Goal: Task Accomplishment & Management: Manage account settings

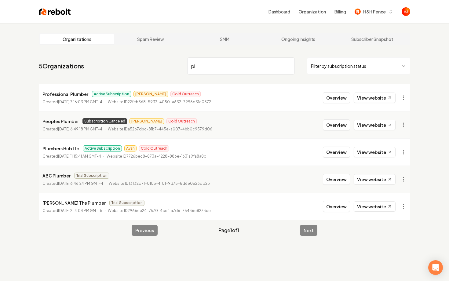
type input "p"
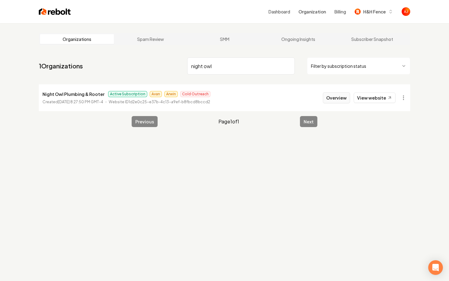
type input "night owl"
click at [327, 95] on button "Overview" at bounding box center [336, 97] width 27 height 11
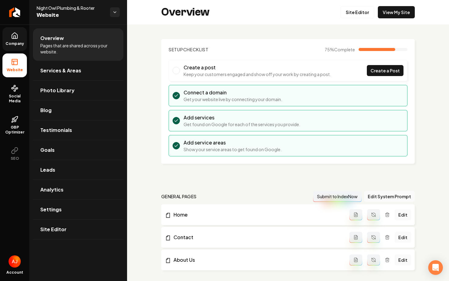
click at [20, 39] on link "Company" at bounding box center [14, 39] width 24 height 24
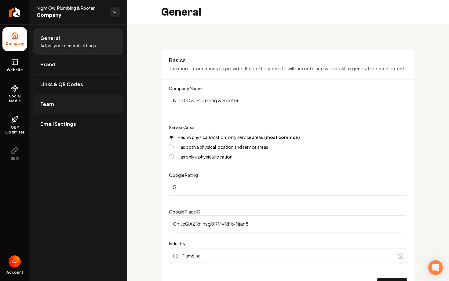
click at [62, 106] on link "Team" at bounding box center [78, 104] width 90 height 20
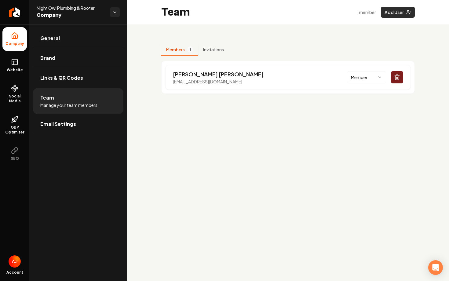
click at [394, 13] on button "Add User" at bounding box center [398, 12] width 34 height 11
click at [16, 16] on icon "Return to dashboard" at bounding box center [15, 12] width 10 height 10
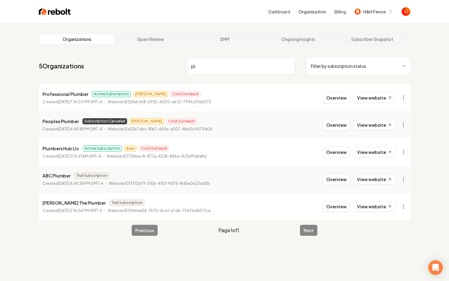
type input "p"
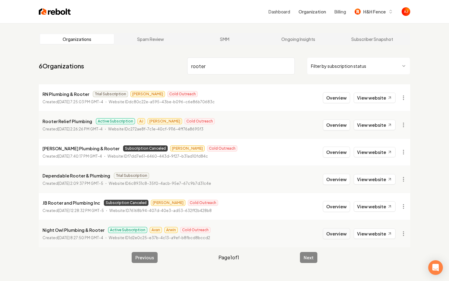
type input "rooter"
click at [337, 233] on button "Overview" at bounding box center [336, 233] width 27 height 11
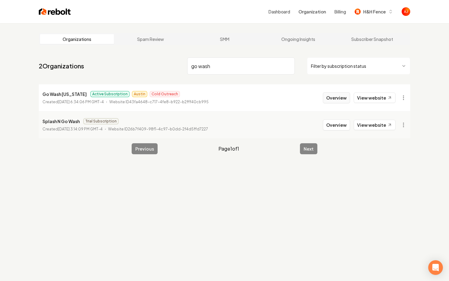
type input "go wash"
click at [332, 102] on button "Overview" at bounding box center [336, 97] width 27 height 11
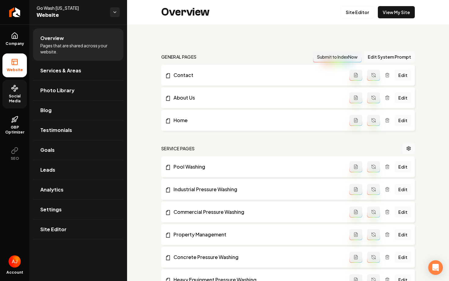
click at [4, 101] on span "Social Media" at bounding box center [14, 99] width 24 height 10
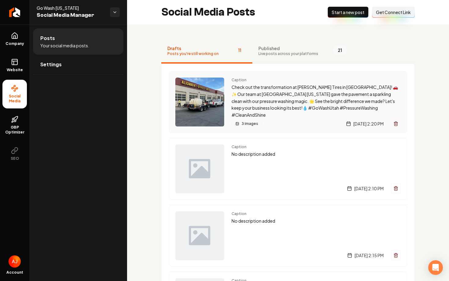
click at [268, 108] on p "Check out the transformation at Les Schwab Tires in Murray! 🚗✨ Our team at Go W…" at bounding box center [316, 101] width 169 height 35
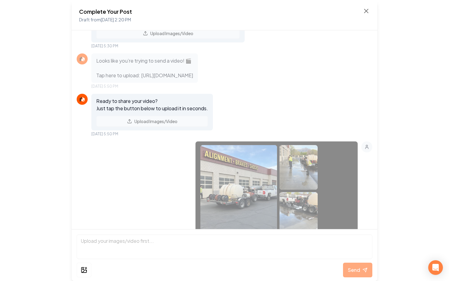
scroll to position [276, 0]
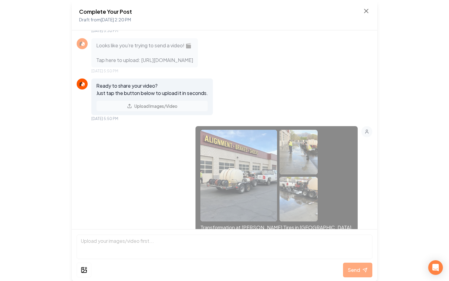
click at [366, 15] on div "Complete Your Post Draft from Aug 25, 2025 2:20 PM" at bounding box center [224, 15] width 291 height 16
click at [365, 14] on icon at bounding box center [366, 10] width 7 height 7
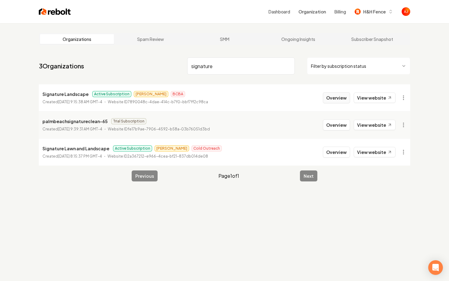
type input "signature"
click at [336, 96] on button "Overview" at bounding box center [336, 97] width 27 height 11
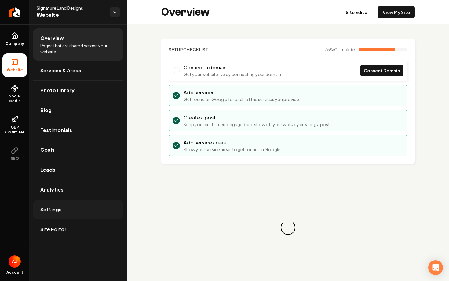
click at [69, 208] on link "Settings" at bounding box center [78, 210] width 90 height 20
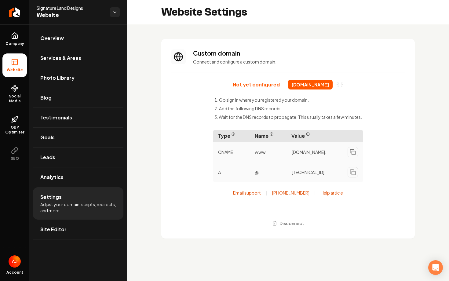
scroll to position [55, 0]
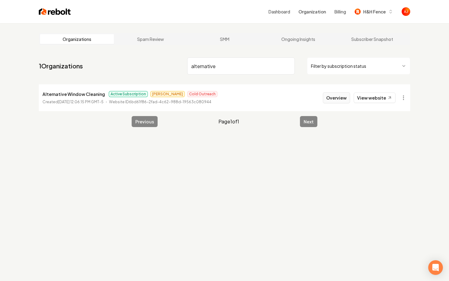
type input "alternative"
click at [347, 101] on button "Overview" at bounding box center [336, 97] width 27 height 11
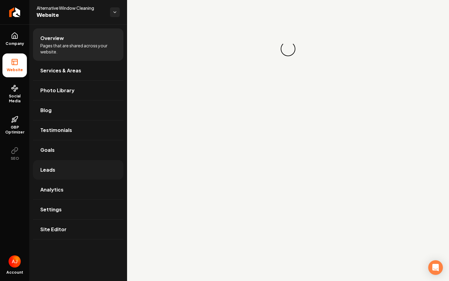
click at [50, 166] on link "Leads" at bounding box center [78, 170] width 90 height 20
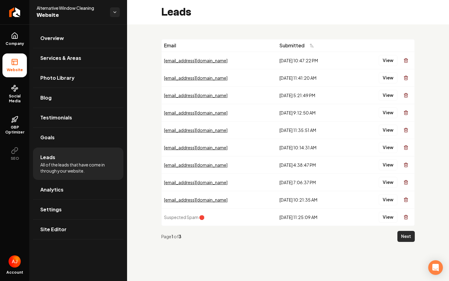
click at [398, 236] on button "Next" at bounding box center [406, 236] width 17 height 11
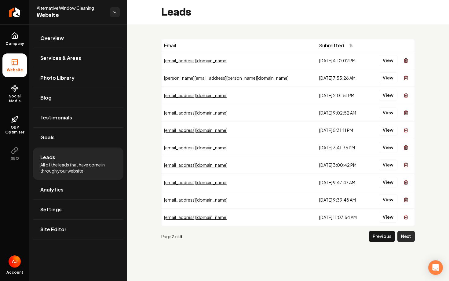
click at [403, 240] on button "Next" at bounding box center [406, 236] width 17 height 11
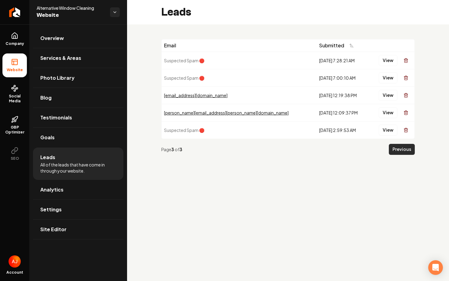
click at [397, 152] on button "Previous" at bounding box center [402, 149] width 26 height 11
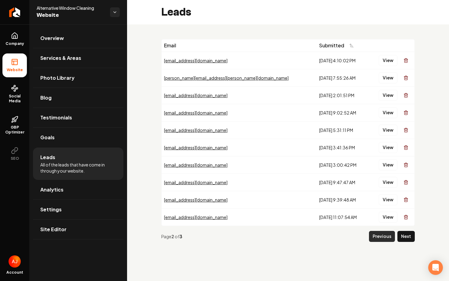
click at [380, 236] on button "Previous" at bounding box center [382, 236] width 26 height 11
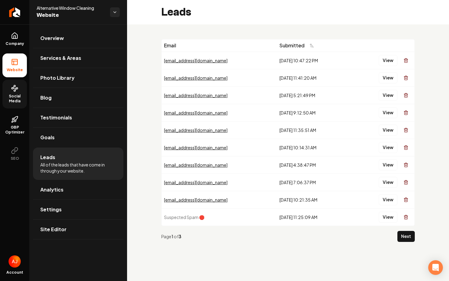
click at [11, 87] on icon at bounding box center [14, 88] width 7 height 7
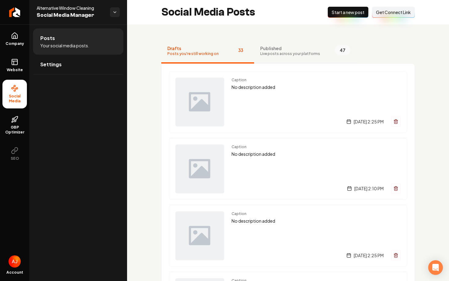
click at [270, 50] on span "Published" at bounding box center [290, 48] width 60 height 6
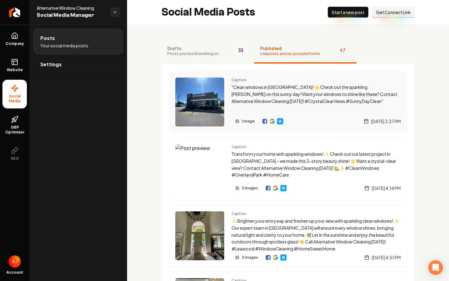
click at [273, 122] on img "Main content area" at bounding box center [272, 121] width 5 height 5
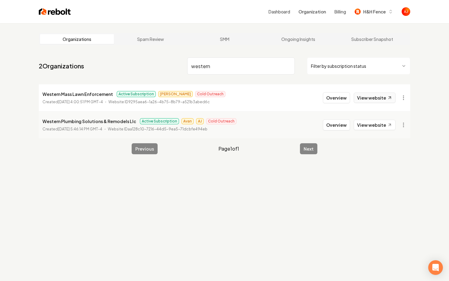
type input "western"
click at [368, 96] on link "View website" at bounding box center [375, 98] width 42 height 10
click at [330, 92] on li "Western Mass Lawn Enforcement Active Subscription James Cold Outreach Created A…" at bounding box center [225, 97] width 372 height 27
click at [331, 100] on button "Overview" at bounding box center [336, 97] width 27 height 11
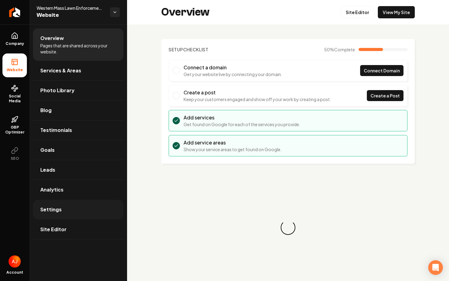
click at [75, 207] on link "Settings" at bounding box center [78, 210] width 90 height 20
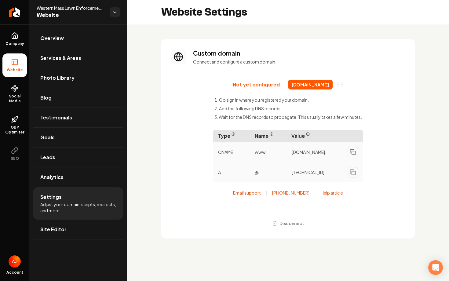
scroll to position [50, 0]
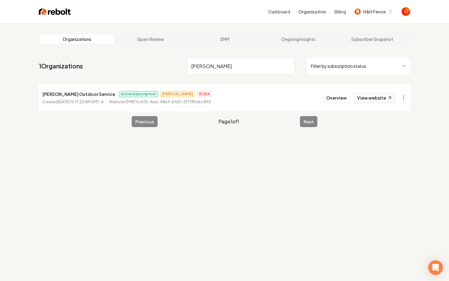
click at [364, 98] on link "View website" at bounding box center [375, 98] width 42 height 10
drag, startPoint x: 215, startPoint y: 63, endPoint x: 175, endPoint y: 63, distance: 39.4
click at [176, 63] on nav "1 Organizations simones Filter by subscription status" at bounding box center [225, 68] width 372 height 27
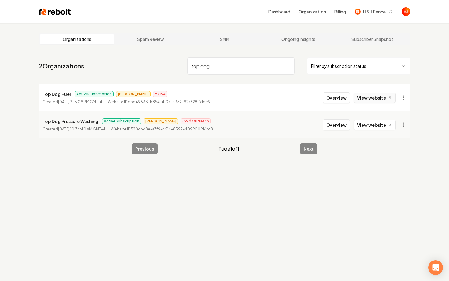
click at [383, 100] on link "View website" at bounding box center [375, 98] width 42 height 10
drag, startPoint x: 213, startPoint y: 65, endPoint x: 174, endPoint y: 61, distance: 39.4
click at [174, 61] on nav "2 Organizations top dog Filter by subscription status" at bounding box center [225, 68] width 372 height 27
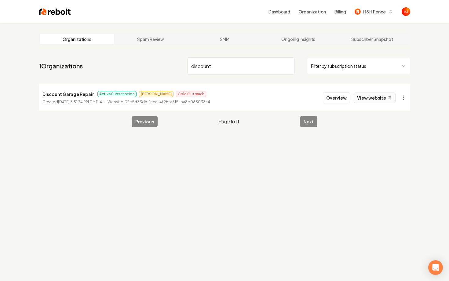
click at [370, 99] on link "View website" at bounding box center [375, 98] width 42 height 10
drag, startPoint x: 223, startPoint y: 64, endPoint x: 182, endPoint y: 64, distance: 41.3
click at [182, 64] on nav "1 Organizations discount Filter by subscription status" at bounding box center [225, 68] width 372 height 27
click at [373, 98] on link "View website" at bounding box center [375, 98] width 42 height 10
drag, startPoint x: 211, startPoint y: 69, endPoint x: 167, endPoint y: 68, distance: 44.0
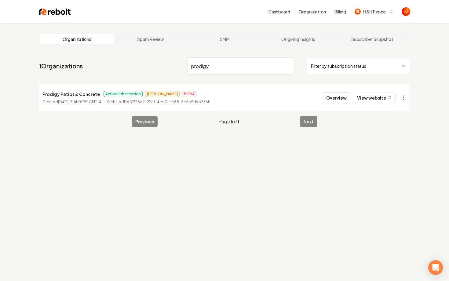
click at [167, 68] on nav "1 Organizations prodigy Filter by subscription status" at bounding box center [225, 68] width 372 height 27
type input "bests"
click at [365, 97] on link "View website" at bounding box center [375, 98] width 42 height 10
click at [372, 101] on link "View website" at bounding box center [375, 98] width 42 height 10
click at [336, 101] on button "Overview" at bounding box center [336, 97] width 27 height 11
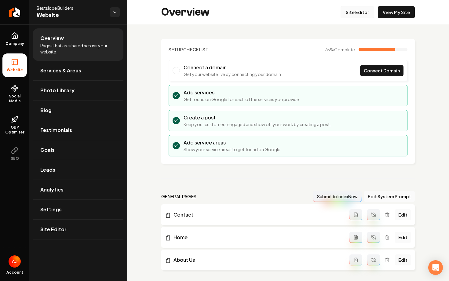
click at [349, 8] on link "Site Editor" at bounding box center [358, 12] width 34 height 12
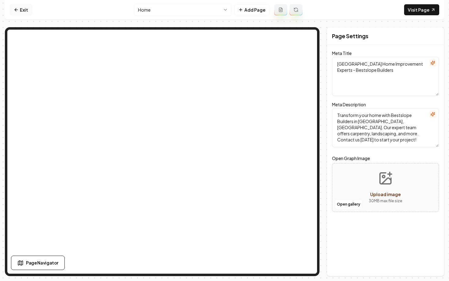
click at [14, 14] on link "Exit" at bounding box center [21, 9] width 22 height 11
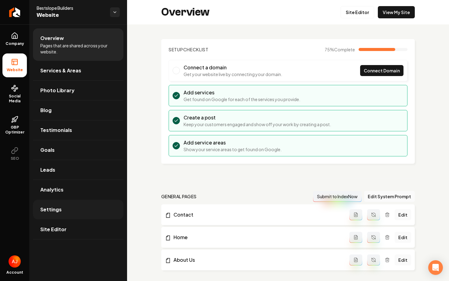
click at [62, 208] on link "Settings" at bounding box center [78, 210] width 90 height 20
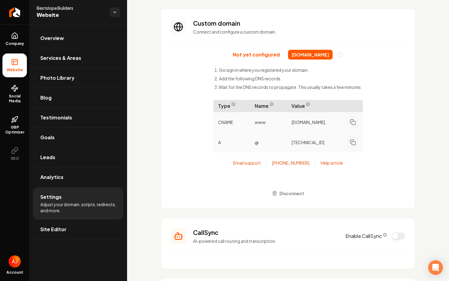
scroll to position [31, 0]
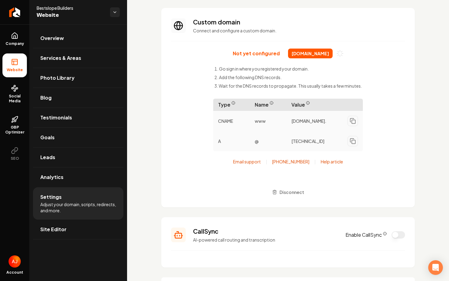
drag, startPoint x: 284, startPoint y: 53, endPoint x: 335, endPoint y: 55, distance: 51.1
click at [333, 55] on span "bestslopebuilders.com" at bounding box center [310, 54] width 45 height 10
copy span "bestslopebuilders.com"
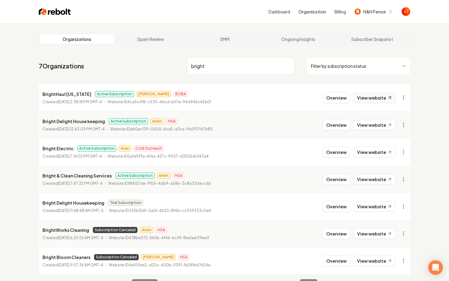
click at [379, 99] on link "View website" at bounding box center [375, 98] width 42 height 10
drag, startPoint x: 204, startPoint y: 68, endPoint x: 168, endPoint y: 68, distance: 36.7
click at [168, 68] on nav "7 Organizations bright Filter by subscription status" at bounding box center [225, 68] width 372 height 27
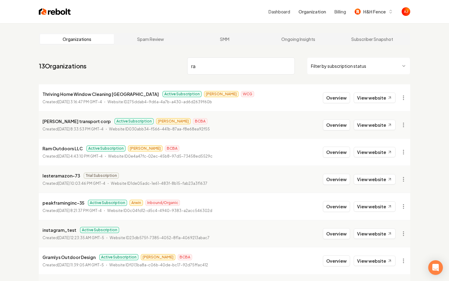
type input "r"
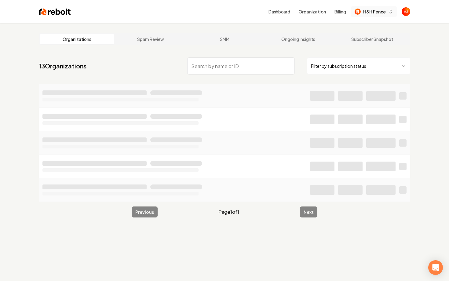
click at [363, 11] on div "H&H Fence" at bounding box center [370, 12] width 31 height 6
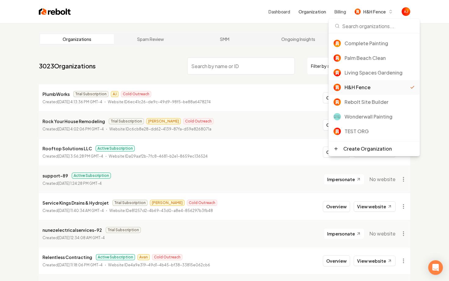
click at [361, 90] on div "H&H Fence" at bounding box center [377, 87] width 65 height 7
click at [51, 16] on div "Dashboard Organization Billing H&H Fence" at bounding box center [224, 11] width 391 height 23
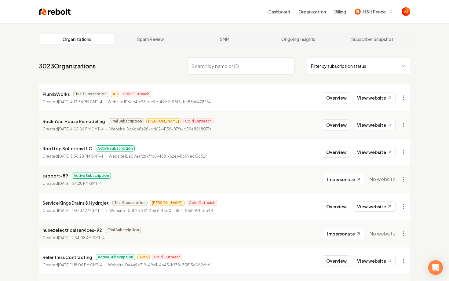
click at [51, 15] on img at bounding box center [55, 11] width 32 height 9
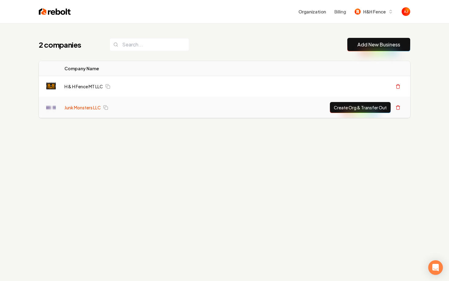
click at [84, 109] on link "Junk Monsters LLC" at bounding box center [82, 108] width 36 height 6
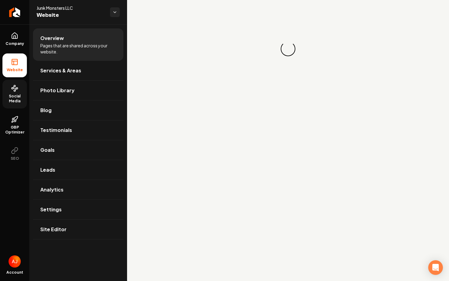
click at [12, 80] on link "Social Media" at bounding box center [14, 94] width 24 height 29
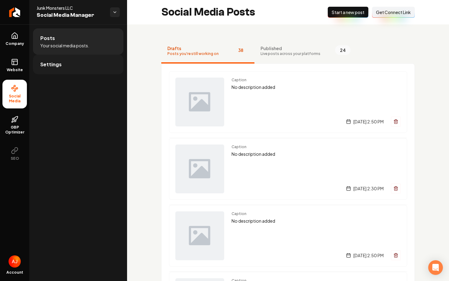
click at [52, 61] on span "Settings" at bounding box center [50, 64] width 21 height 7
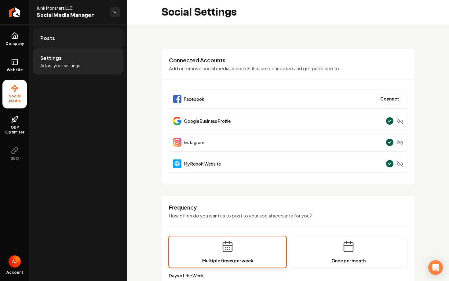
click at [98, 37] on link "Posts" at bounding box center [78, 38] width 90 height 20
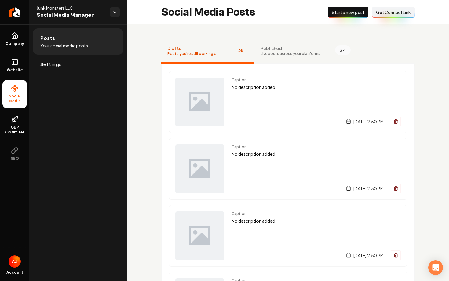
click at [386, 12] on span "Get Connect Link" at bounding box center [393, 12] width 35 height 6
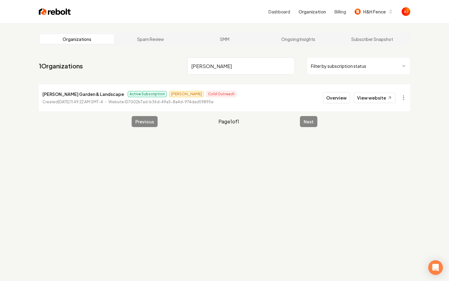
type input "fisher"
click at [334, 104] on li "Fisher Garden & Landscape Active Subscription Andrew Cold Outreach Created May …" at bounding box center [225, 97] width 372 height 27
click at [335, 98] on button "Overview" at bounding box center [336, 97] width 27 height 11
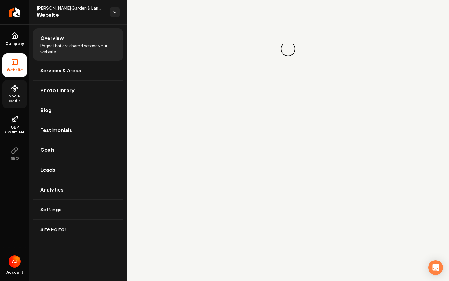
click at [12, 96] on span "Social Media" at bounding box center [14, 99] width 24 height 10
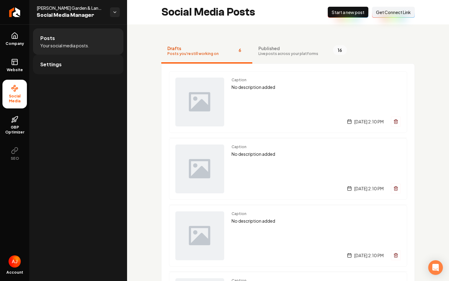
click at [52, 69] on link "Settings" at bounding box center [78, 65] width 90 height 20
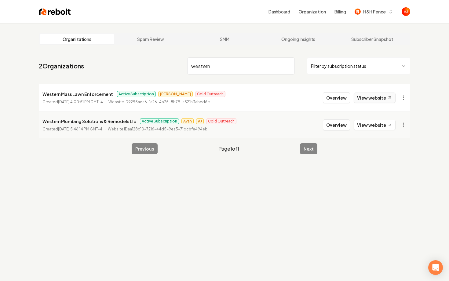
type input "western"
click at [367, 100] on link "View website" at bounding box center [375, 98] width 42 height 10
click at [333, 98] on button "Overview" at bounding box center [336, 97] width 27 height 11
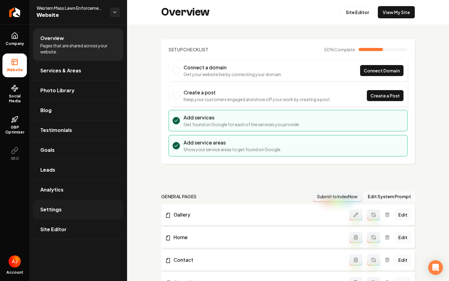
click at [82, 211] on link "Settings" at bounding box center [78, 210] width 90 height 20
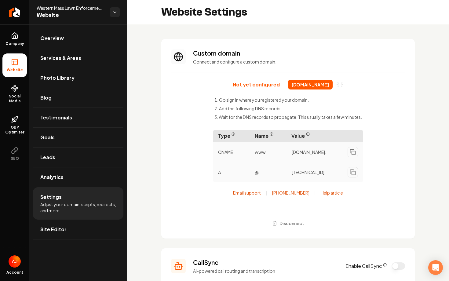
scroll to position [50, 0]
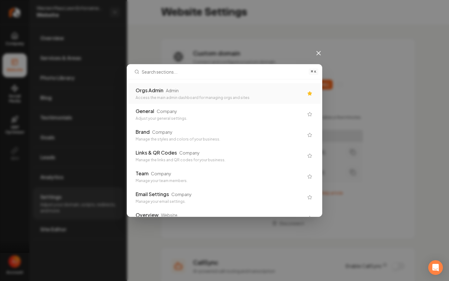
type input "\"
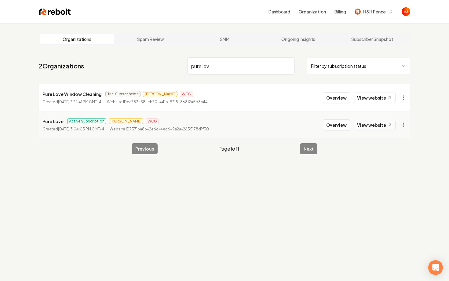
type input "pure lov"
click at [380, 123] on link "View website" at bounding box center [375, 125] width 42 height 10
click at [339, 127] on button "Overview" at bounding box center [336, 124] width 27 height 11
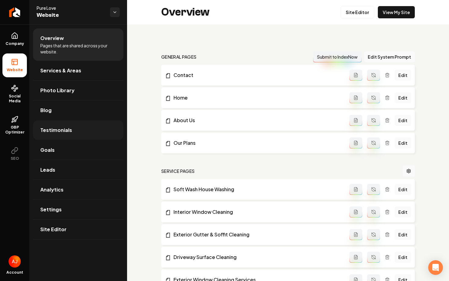
click at [61, 138] on link "Testimonials" at bounding box center [78, 130] width 90 height 20
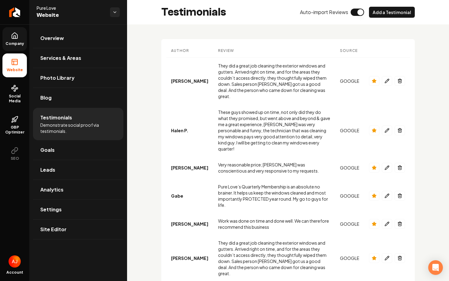
click at [19, 39] on link "Company" at bounding box center [14, 39] width 24 height 24
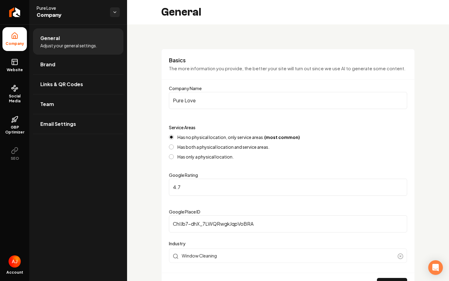
click at [196, 186] on input "4.7" at bounding box center [288, 187] width 238 height 17
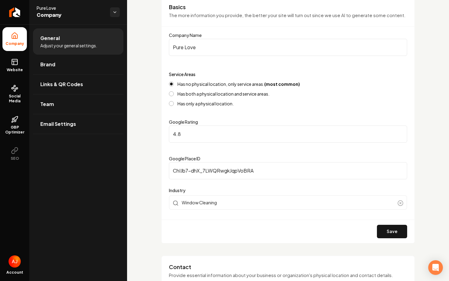
scroll to position [57, 0]
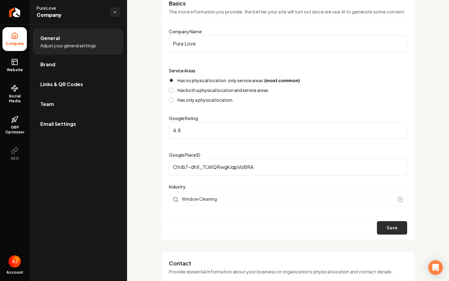
type input "4.8"
click at [385, 228] on button "Save" at bounding box center [392, 227] width 30 height 13
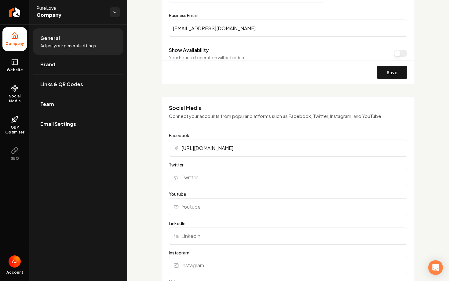
scroll to position [378, 0]
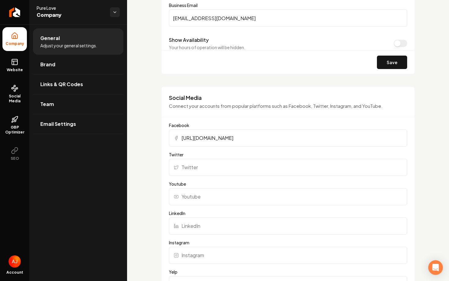
click at [204, 254] on input "Instagram" at bounding box center [288, 255] width 238 height 17
paste input "https://www.instagram.com/704purelove/"
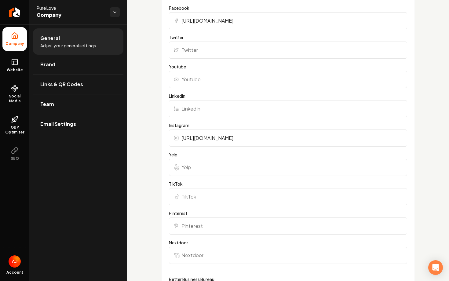
scroll to position [534, 0]
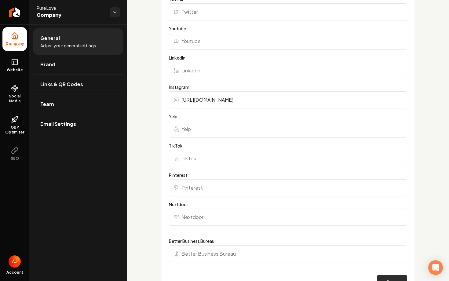
type input "https://www.instagram.com/704purelove/"
click at [383, 279] on button "Save" at bounding box center [392, 281] width 30 height 13
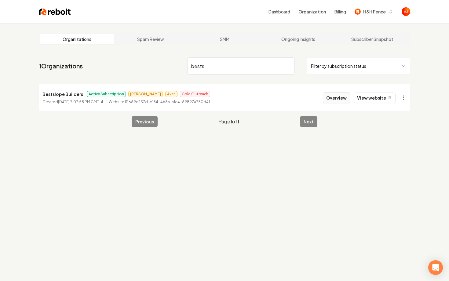
type input "bests"
click at [346, 97] on button "Overview" at bounding box center [336, 97] width 27 height 11
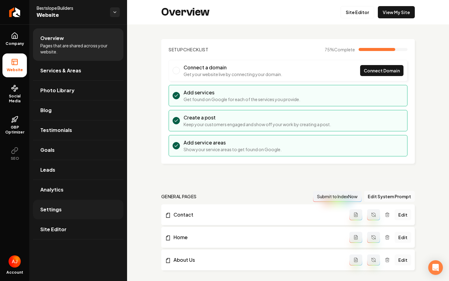
click at [87, 205] on link "Settings" at bounding box center [78, 210] width 90 height 20
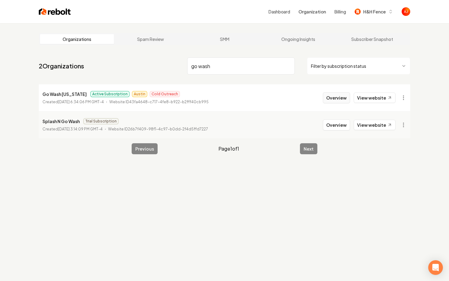
type input "go wash"
click at [338, 100] on button "Overview" at bounding box center [336, 97] width 27 height 11
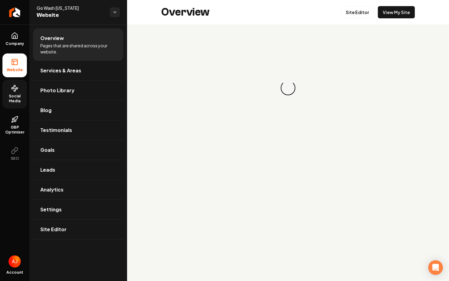
click at [16, 96] on span "Social Media" at bounding box center [14, 99] width 24 height 10
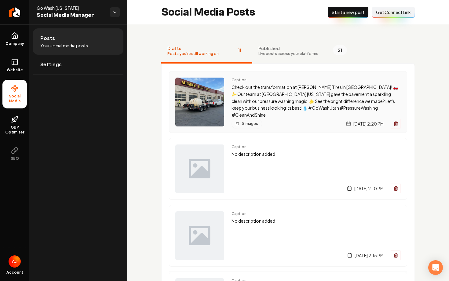
click at [230, 106] on div "Caption Check out the transformation at [PERSON_NAME] Tires in [PERSON_NAME]! 🚗…" at bounding box center [288, 102] width 238 height 62
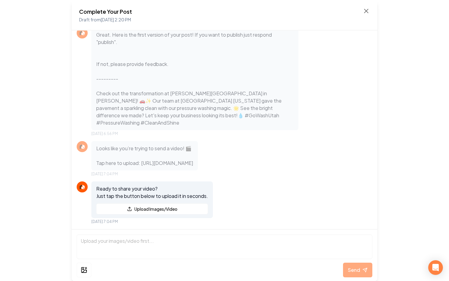
scroll to position [531, 0]
click at [366, 7] on div "Complete Your Post Draft from Aug 25, 2025 2:20 PM" at bounding box center [225, 15] width 306 height 31
click at [366, 9] on icon at bounding box center [366, 10] width 7 height 7
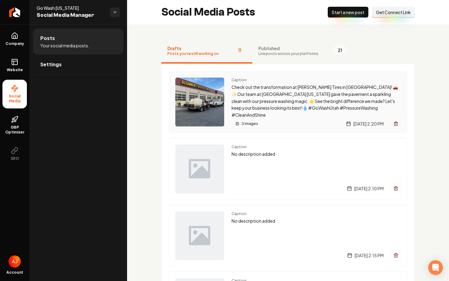
click at [208, 114] on img "Main content area" at bounding box center [199, 102] width 49 height 49
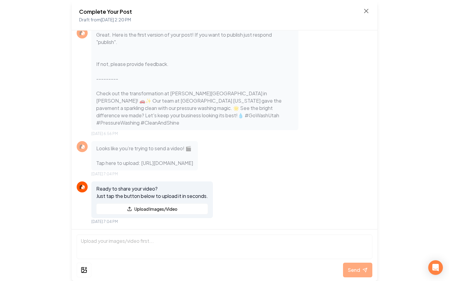
scroll to position [531, 0]
click at [369, 15] on div "Complete Your Post Draft from Aug 25, 2025 2:20 PM" at bounding box center [224, 15] width 291 height 16
click at [366, 14] on icon at bounding box center [366, 10] width 7 height 7
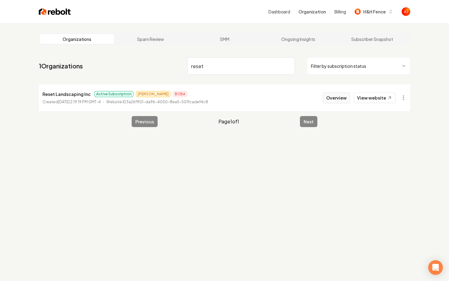
type input "reset"
click at [330, 98] on button "Overview" at bounding box center [336, 97] width 27 height 11
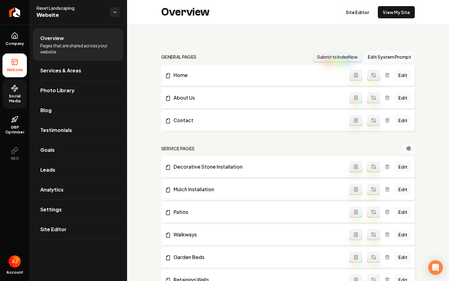
click at [23, 98] on span "Social Media" at bounding box center [14, 99] width 24 height 10
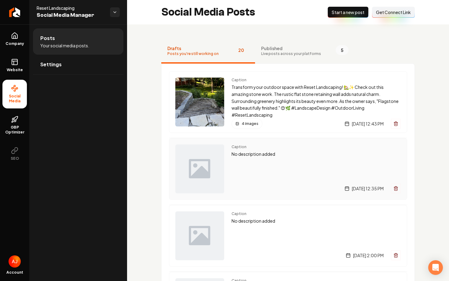
click at [281, 150] on div "Caption No description added" at bounding box center [316, 151] width 169 height 13
click at [283, 116] on div "Caption Transform your outdoor space with Reset Landscaping! 🏡✨ Check out this …" at bounding box center [316, 102] width 169 height 49
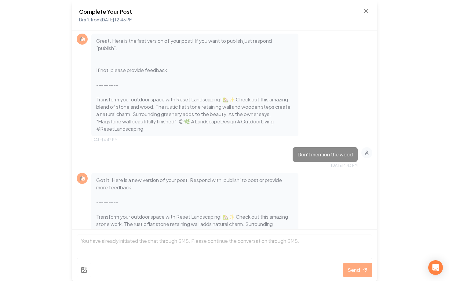
scroll to position [348, 0]
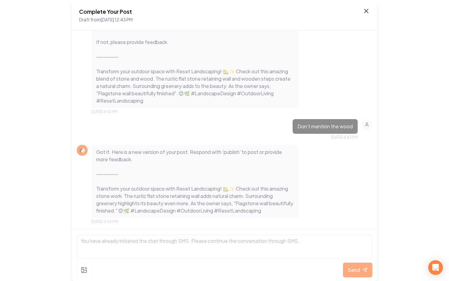
click at [370, 10] on icon at bounding box center [366, 10] width 7 height 7
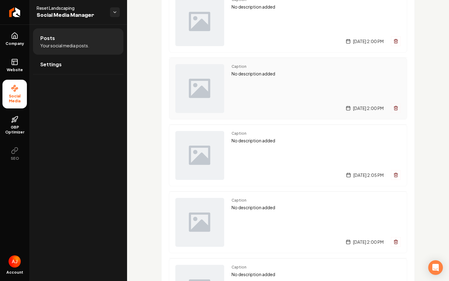
scroll to position [298, 0]
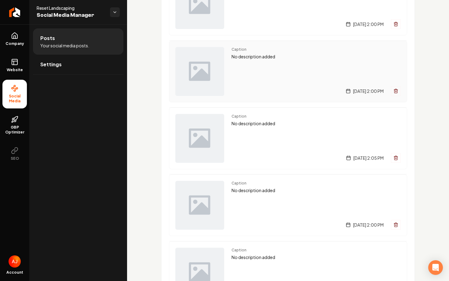
click at [288, 75] on div "Caption No description added Friday, August 15, 2025 | 2:00 PM" at bounding box center [316, 71] width 169 height 49
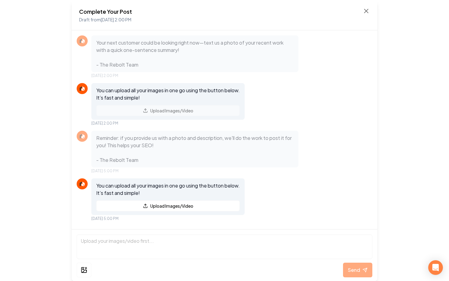
click at [370, 13] on div "Complete Your Post Draft from Aug 15, 2025 2:00 PM" at bounding box center [225, 15] width 306 height 31
click at [365, 12] on icon at bounding box center [367, 11] width 4 height 4
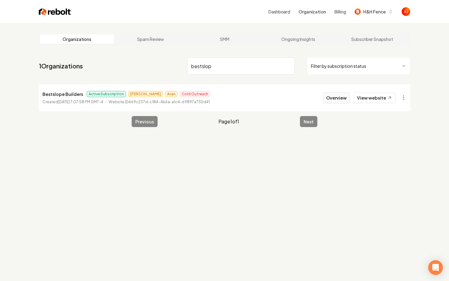
type input "bestslop"
click at [335, 98] on button "Overview" at bounding box center [336, 97] width 27 height 11
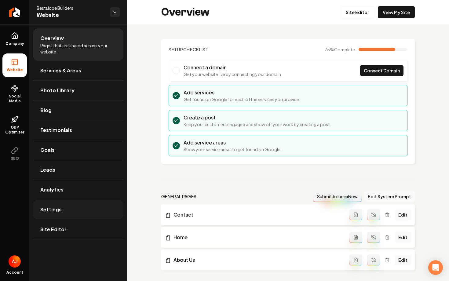
click at [60, 207] on span "Settings" at bounding box center [50, 209] width 21 height 7
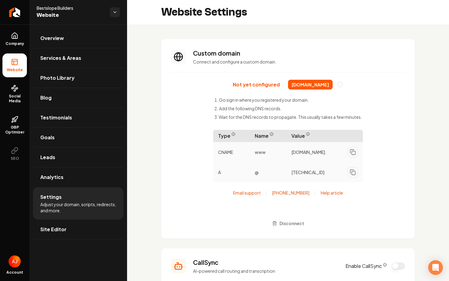
drag, startPoint x: 284, startPoint y: 84, endPoint x: 336, endPoint y: 84, distance: 52.6
click at [333, 84] on span "bestslopebuilders.com" at bounding box center [310, 85] width 45 height 10
copy span "bestslopebuilders.com"
click at [289, 223] on span "Disconnect" at bounding box center [292, 223] width 25 height 6
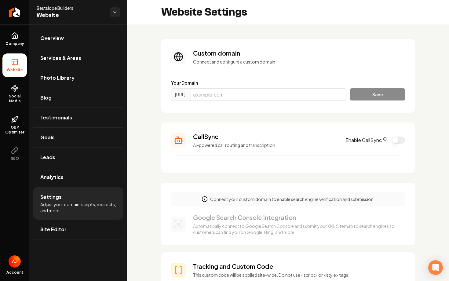
click at [280, 95] on input "Main content area" at bounding box center [269, 94] width 156 height 12
paste input "bestslopebuilders.com"
type input "bestslopebuilders.com"
click at [369, 96] on button "Save" at bounding box center [377, 94] width 55 height 12
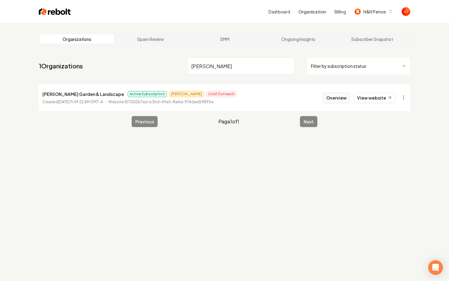
type input "fisher"
click at [342, 98] on button "Overview" at bounding box center [336, 97] width 27 height 11
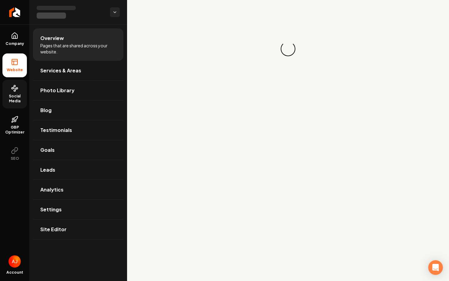
click at [11, 98] on span "Social Media" at bounding box center [14, 99] width 24 height 10
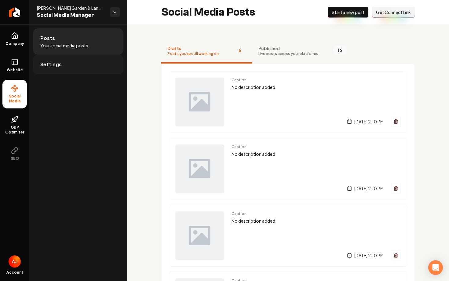
click at [50, 63] on span "Settings" at bounding box center [50, 64] width 21 height 7
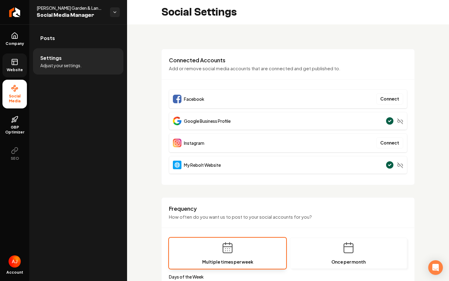
click at [15, 68] on span "Website" at bounding box center [14, 70] width 21 height 5
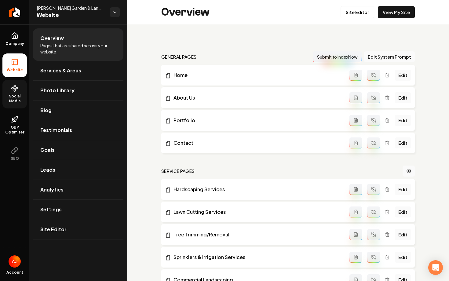
click at [17, 89] on icon at bounding box center [14, 88] width 7 height 7
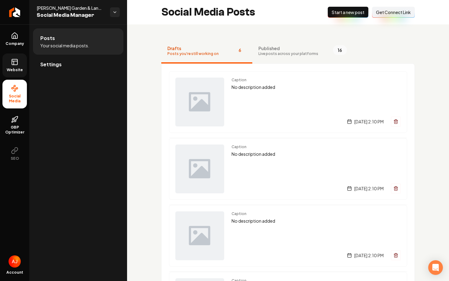
click at [395, 12] on span "Get Connect Link" at bounding box center [393, 12] width 35 height 6
click at [79, 65] on link "Settings" at bounding box center [78, 65] width 90 height 20
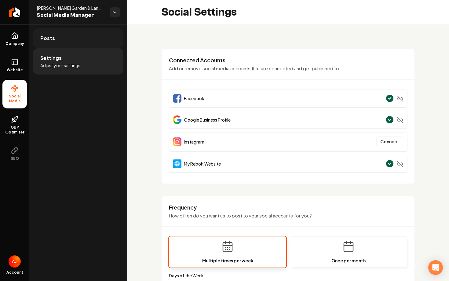
click at [61, 45] on link "Posts" at bounding box center [78, 38] width 90 height 20
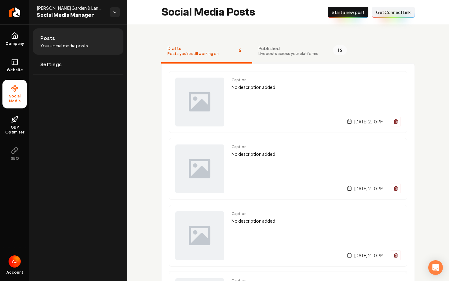
click at [271, 55] on span "Live posts across your platforms" at bounding box center [289, 53] width 60 height 5
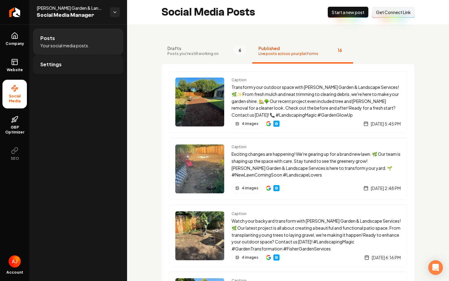
click at [39, 62] on link "Settings" at bounding box center [78, 65] width 90 height 20
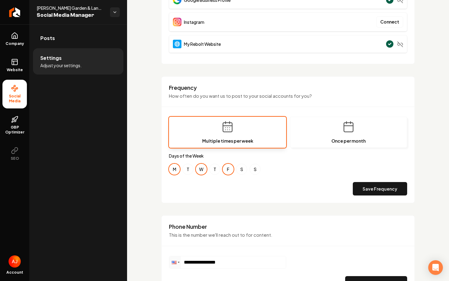
scroll to position [121, 0]
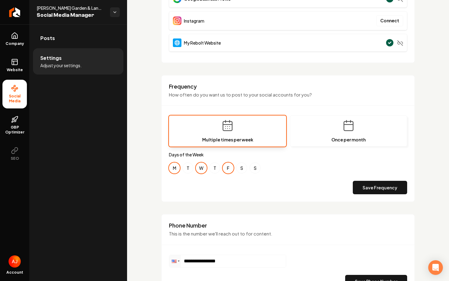
click at [82, 28] on ul "Posts Settings Adjust your settings." at bounding box center [78, 51] width 98 height 54
click at [82, 42] on link "Posts" at bounding box center [78, 38] width 90 height 20
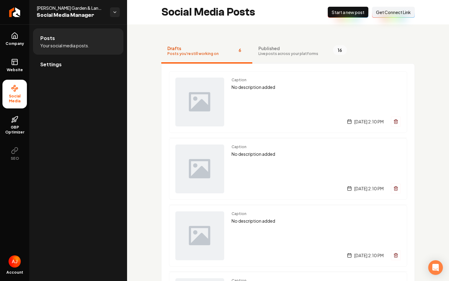
click at [285, 46] on span "Published" at bounding box center [289, 48] width 60 height 6
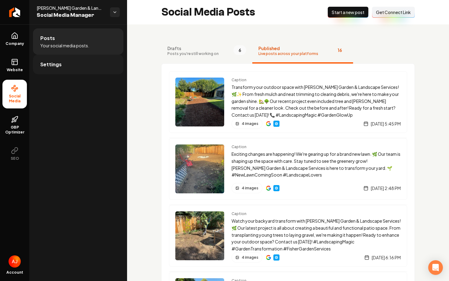
click at [61, 63] on link "Settings" at bounding box center [78, 65] width 90 height 20
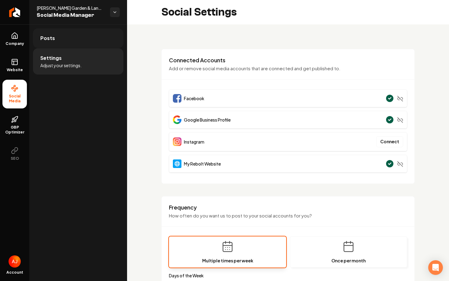
click at [76, 44] on link "Posts" at bounding box center [78, 38] width 90 height 20
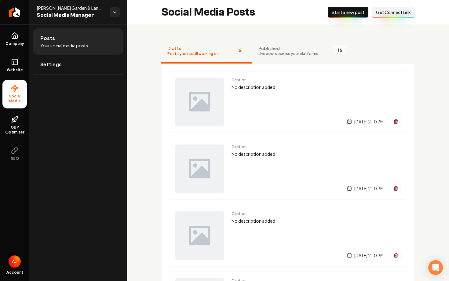
click at [386, 17] on button "Connect Link Get Connect Link" at bounding box center [393, 12] width 43 height 11
click at [94, 67] on link "Settings" at bounding box center [78, 65] width 90 height 20
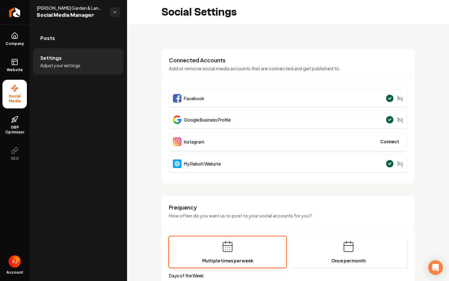
drag, startPoint x: 390, startPoint y: 144, endPoint x: 357, endPoint y: 144, distance: 33.0
click at [357, 144] on div "Instagram Connect" at bounding box center [288, 141] width 238 height 19
click at [19, 66] on link "Website" at bounding box center [14, 65] width 24 height 24
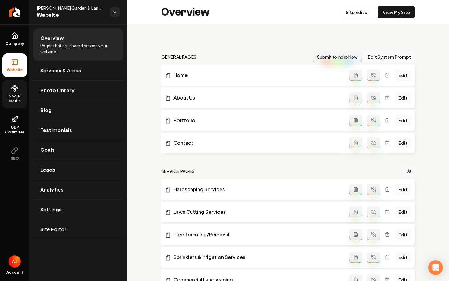
click at [10, 94] on span "Social Media" at bounding box center [14, 99] width 24 height 10
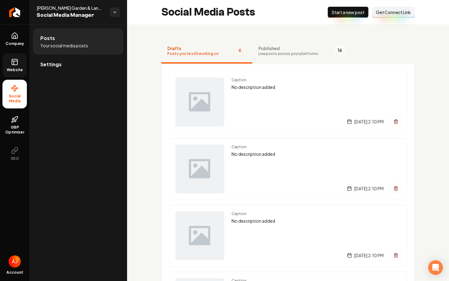
click at [24, 72] on link "Website" at bounding box center [14, 65] width 24 height 24
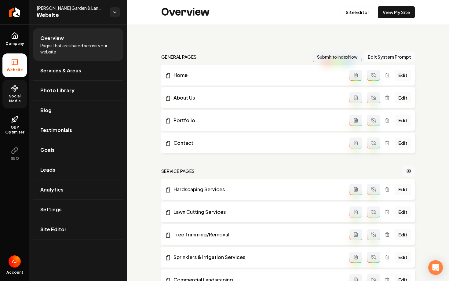
click at [24, 94] on span "Social Media" at bounding box center [14, 99] width 24 height 10
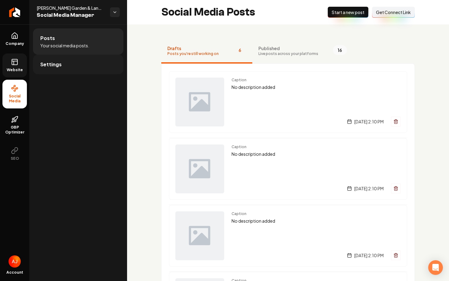
click at [65, 72] on link "Settings" at bounding box center [78, 65] width 90 height 20
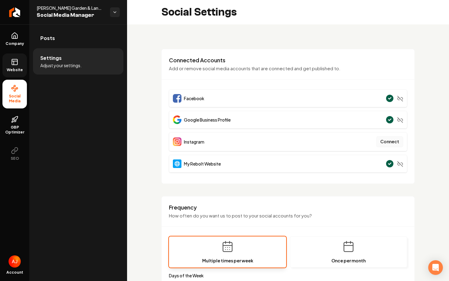
click at [397, 143] on button "Connect" at bounding box center [390, 141] width 27 height 11
click at [66, 35] on link "Posts" at bounding box center [78, 38] width 90 height 20
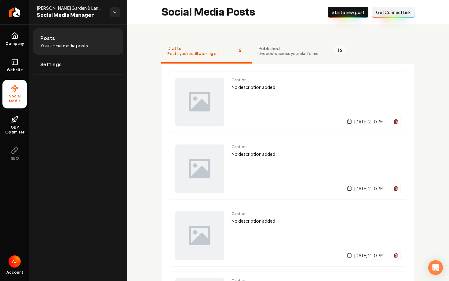
click at [382, 13] on span "Get Connect Link" at bounding box center [393, 12] width 35 height 6
click at [82, 57] on link "Settings" at bounding box center [78, 65] width 90 height 20
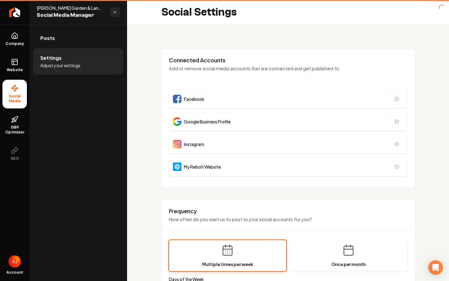
type input "**********"
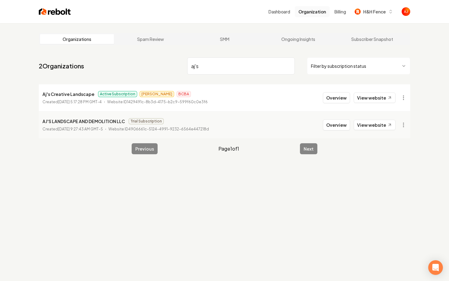
type input "aj's"
click at [336, 100] on button "Overview" at bounding box center [336, 97] width 27 height 11
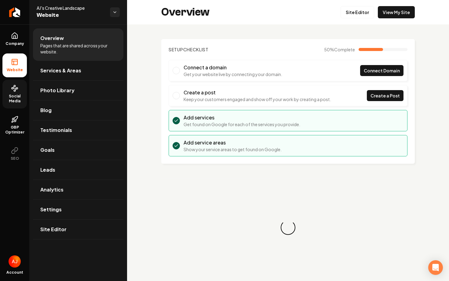
click at [15, 94] on span "Social Media" at bounding box center [14, 99] width 24 height 10
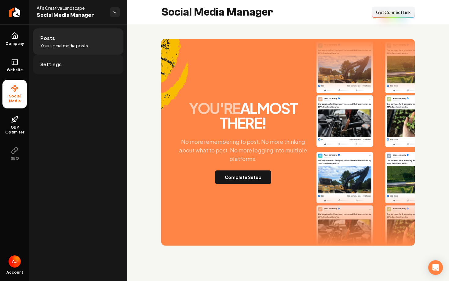
click at [44, 66] on span "Settings" at bounding box center [50, 64] width 21 height 7
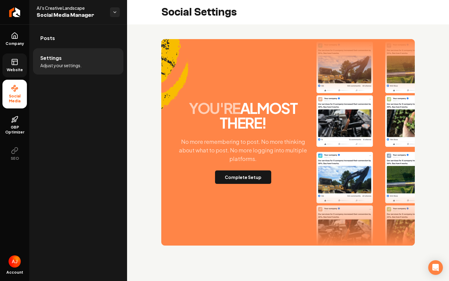
click at [14, 61] on icon at bounding box center [14, 63] width 0 height 4
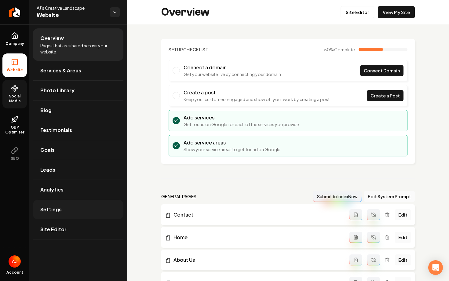
click at [60, 206] on span "Settings" at bounding box center [50, 209] width 21 height 7
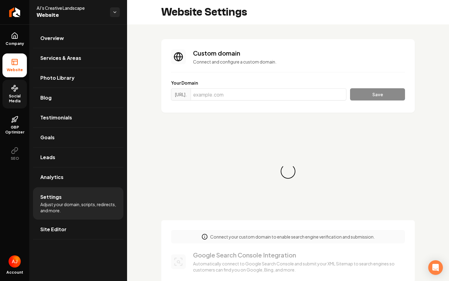
scroll to position [55, 0]
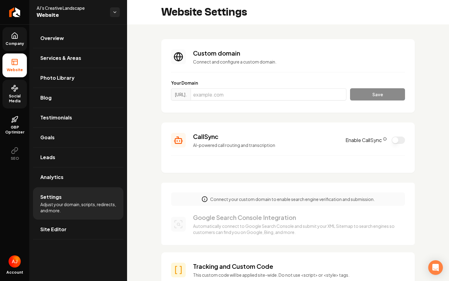
click at [13, 40] on link "Company" at bounding box center [14, 39] width 24 height 24
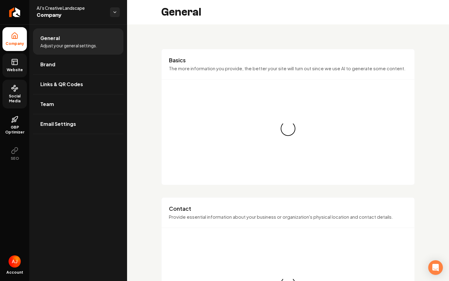
click at [17, 61] on icon at bounding box center [15, 61] width 6 height 0
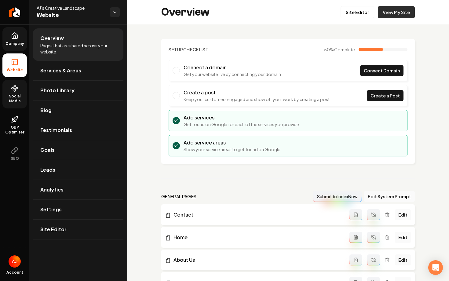
click at [400, 14] on link "View My Site" at bounding box center [396, 12] width 37 height 12
click at [69, 93] on span "Photo Library" at bounding box center [57, 90] width 34 height 7
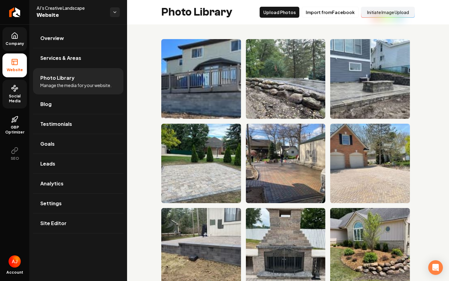
click at [381, 14] on button "Initiate Image Upload" at bounding box center [388, 12] width 54 height 11
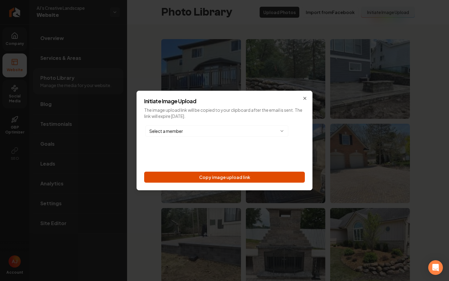
click at [225, 178] on button "Copy image upload link" at bounding box center [224, 177] width 161 height 11
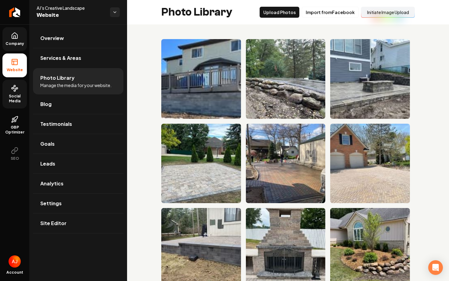
click at [10, 66] on li "Website" at bounding box center [14, 65] width 24 height 24
click at [19, 35] on link "Company" at bounding box center [14, 39] width 24 height 24
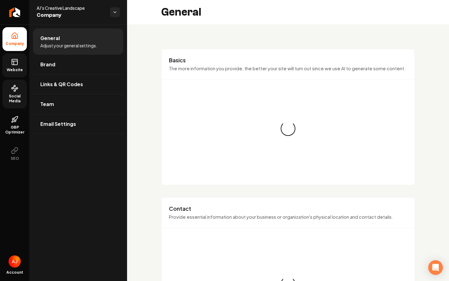
click at [20, 60] on link "Website" at bounding box center [14, 65] width 24 height 24
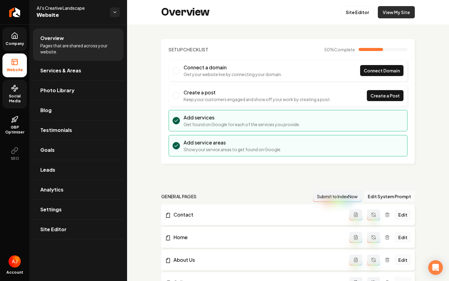
click at [385, 16] on link "View My Site" at bounding box center [396, 12] width 37 height 12
click at [78, 205] on link "Settings" at bounding box center [78, 210] width 90 height 20
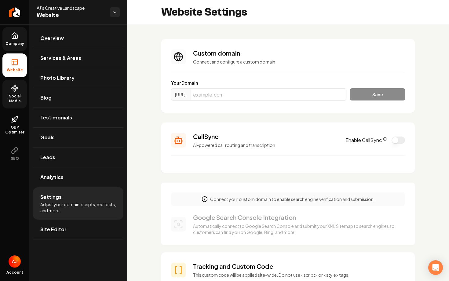
scroll to position [55, 0]
click at [263, 93] on input "Main content area" at bounding box center [269, 94] width 156 height 12
paste input "https://www.ajscreativelandscape.com/"
drag, startPoint x: 241, startPoint y: 96, endPoint x: 205, endPoint y: 96, distance: 35.1
click at [205, 96] on div "https://www. https://www.ajscreativelandscape.com/" at bounding box center [258, 94] width 175 height 12
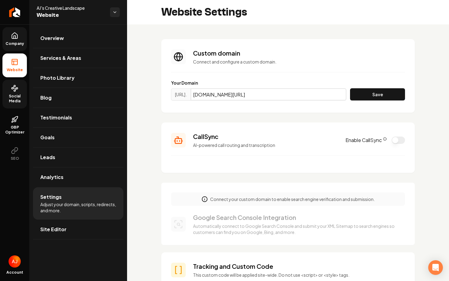
click at [287, 96] on input "ajscreativelandscape.com/" at bounding box center [269, 94] width 156 height 12
type input "ajscreativelandscape.com"
click at [383, 92] on button "Save" at bounding box center [377, 94] width 55 height 12
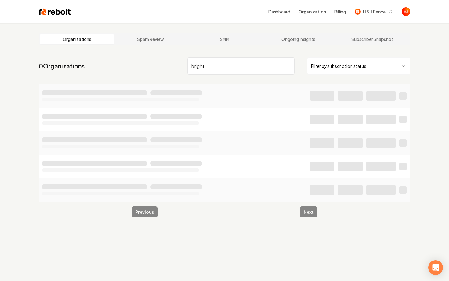
type input "bright"
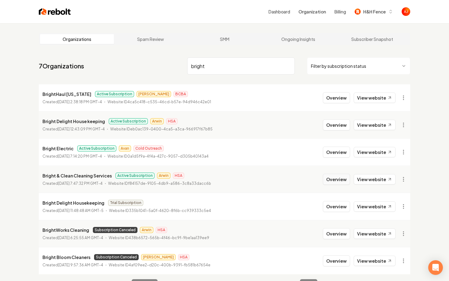
click at [338, 182] on button "Overview" at bounding box center [336, 179] width 27 height 11
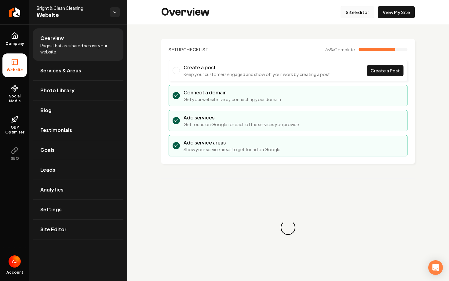
click at [349, 16] on link "Site Editor" at bounding box center [358, 12] width 34 height 12
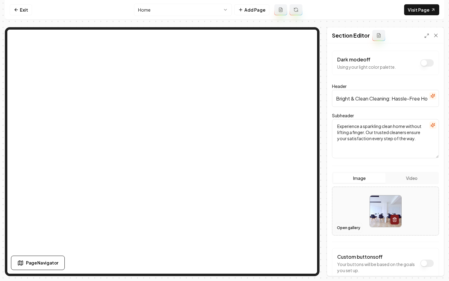
click at [336, 228] on button "Open gallery" at bounding box center [349, 228] width 28 height 10
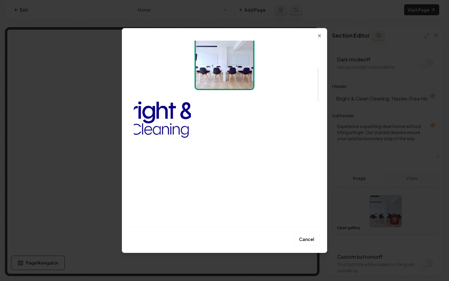
scroll to position [189, 0]
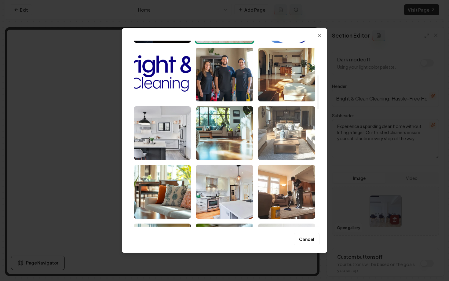
click at [282, 145] on img "Select image image_682f4eb7432c4764163c5f49.jpeg" at bounding box center [286, 133] width 57 height 54
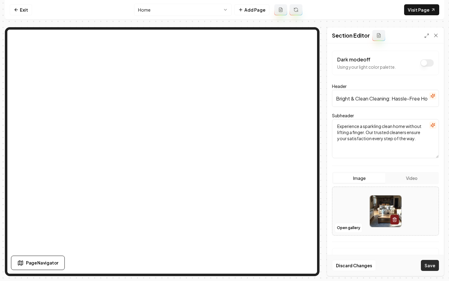
click at [423, 267] on button "Save" at bounding box center [430, 265] width 18 height 11
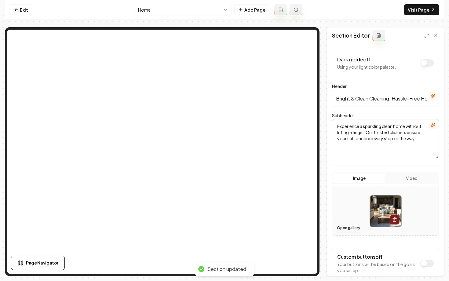
click at [348, 233] on button "Open gallery" at bounding box center [349, 228] width 28 height 10
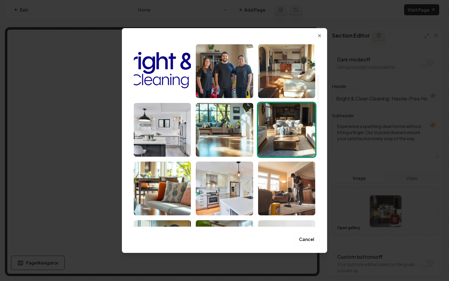
scroll to position [193, 0]
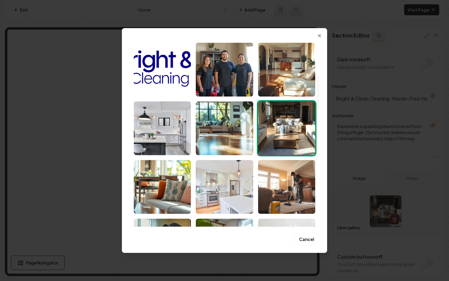
click at [214, 186] on img "Select image image_682f4eb7432c4764163c6130.jpeg" at bounding box center [224, 187] width 57 height 54
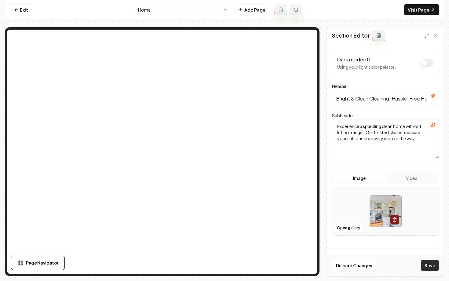
click at [431, 267] on button "Save" at bounding box center [430, 265] width 18 height 11
click at [427, 14] on link "Visit Page" at bounding box center [421, 9] width 35 height 11
click at [12, 9] on link "Exit" at bounding box center [21, 9] width 22 height 11
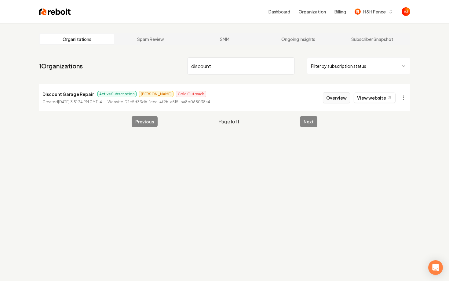
type input "discount"
click at [341, 100] on button "Overview" at bounding box center [336, 97] width 27 height 11
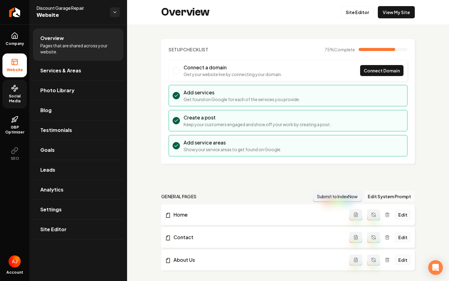
click at [16, 91] on icon at bounding box center [14, 88] width 7 height 7
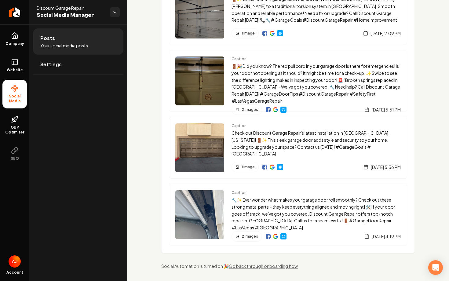
scroll to position [90, 0]
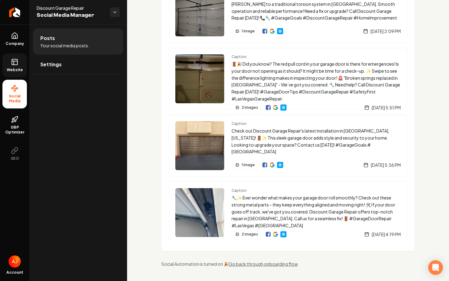
click at [13, 63] on icon at bounding box center [14, 61] width 7 height 7
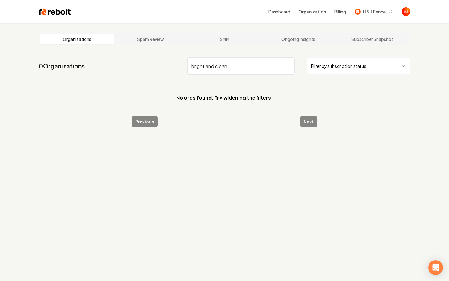
drag, startPoint x: 238, startPoint y: 66, endPoint x: 206, endPoint y: 67, distance: 32.7
click at [206, 67] on input "bright and clean" at bounding box center [241, 65] width 108 height 17
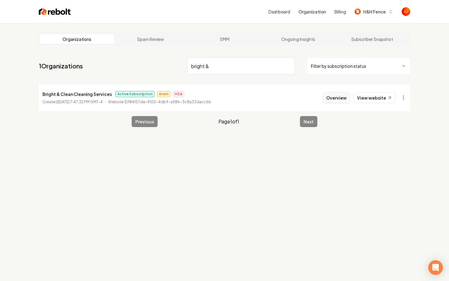
type input "bright &"
click at [334, 99] on button "Overview" at bounding box center [336, 97] width 27 height 11
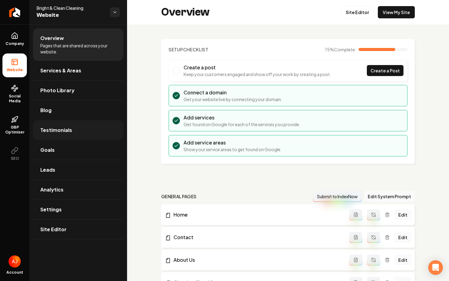
click at [61, 134] on link "Testimonials" at bounding box center [78, 130] width 90 height 20
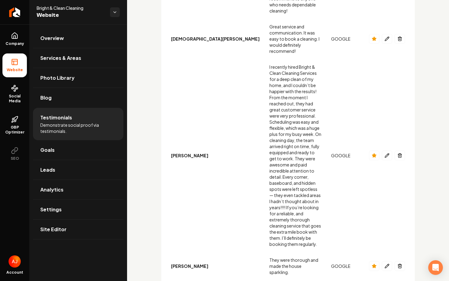
scroll to position [150, 0]
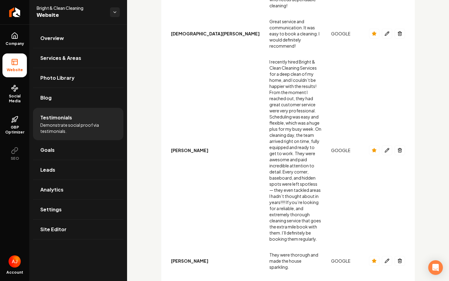
scroll to position [135, 0]
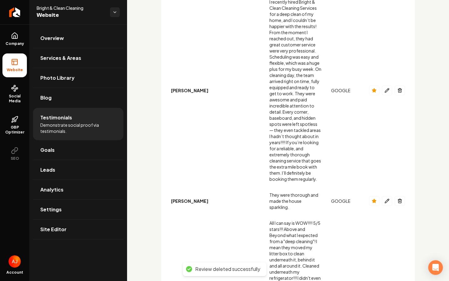
scroll to position [208, 0]
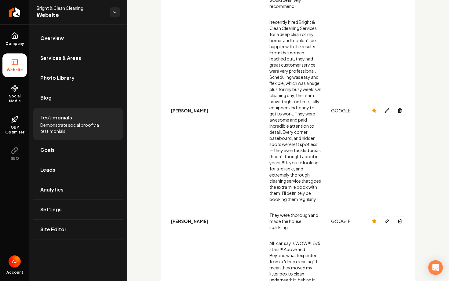
scroll to position [172, 0]
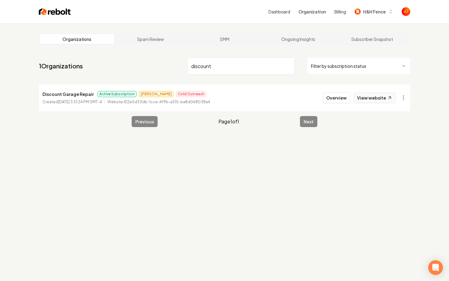
click at [368, 97] on link "View website" at bounding box center [375, 98] width 42 height 10
click at [103, 8] on div "Dashboard Organization Billing H&H Fence" at bounding box center [241, 11] width 340 height 11
drag, startPoint x: 165, startPoint y: 64, endPoint x: 146, endPoint y: 63, distance: 19.0
click at [146, 63] on nav "1 Organizations discount Filter by subscription status" at bounding box center [225, 68] width 372 height 27
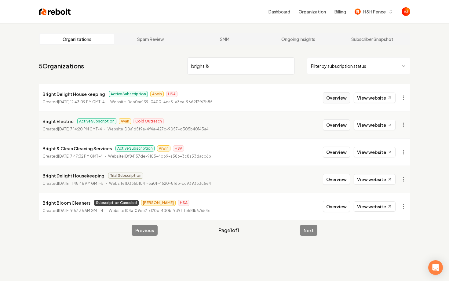
type input "bright &"
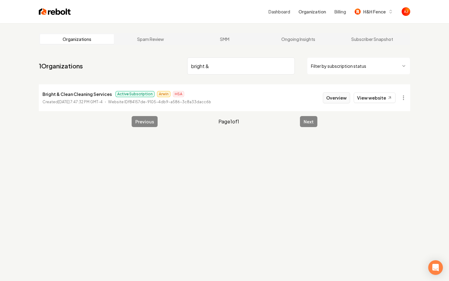
click at [340, 102] on button "Overview" at bounding box center [336, 97] width 27 height 11
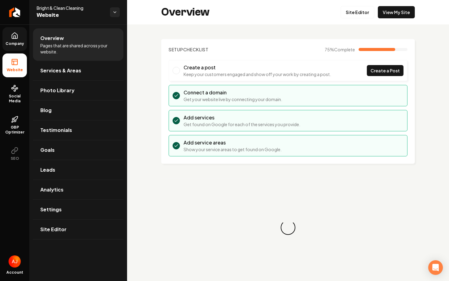
click at [16, 36] on icon at bounding box center [14, 35] width 7 height 7
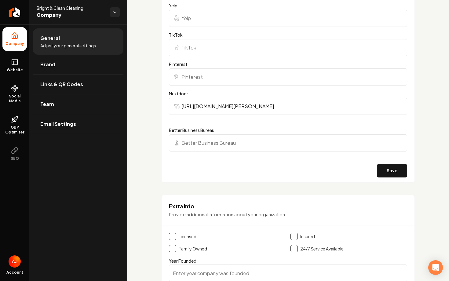
scroll to position [533, 0]
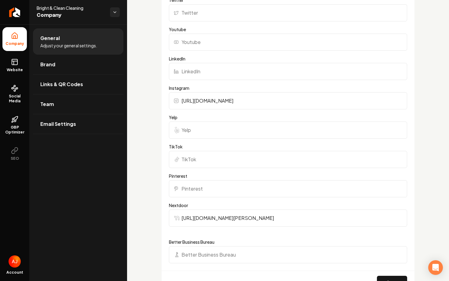
click at [201, 126] on input "Yelp" at bounding box center [288, 130] width 238 height 17
paste input "[URL][DOMAIN_NAME][PERSON_NAME]"
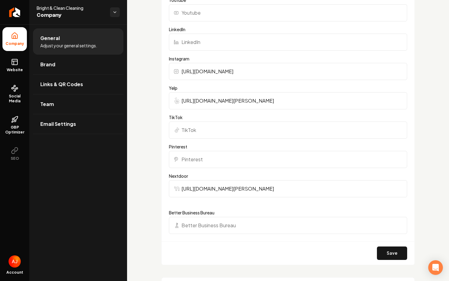
scroll to position [616, 0]
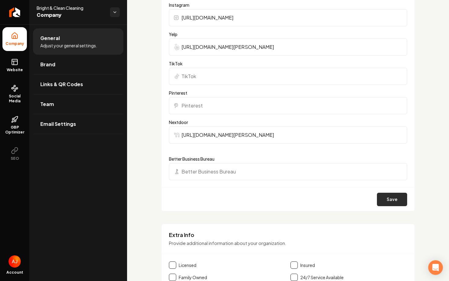
type input "[URL][DOMAIN_NAME][PERSON_NAME]"
click at [387, 200] on button "Save" at bounding box center [392, 199] width 30 height 13
